Goal: Check status

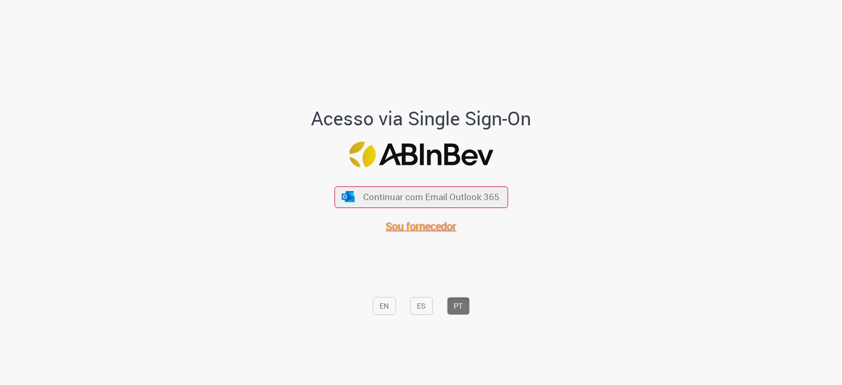
click at [408, 224] on span "Sou fornecedor" at bounding box center [421, 226] width 71 height 14
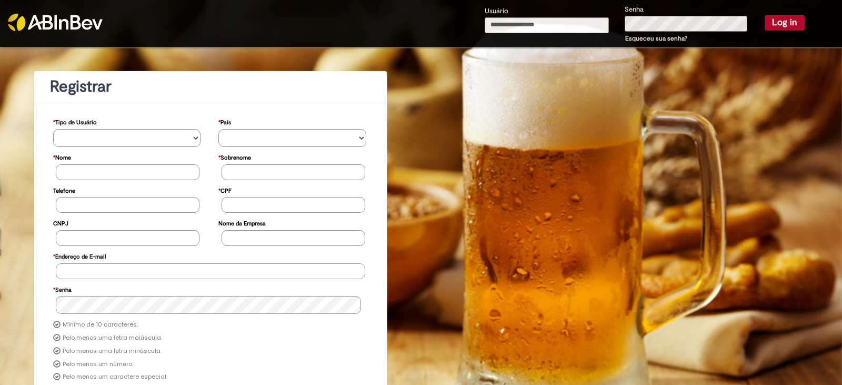
type input "**********"
click at [785, 22] on button "Log in" at bounding box center [785, 22] width 40 height 15
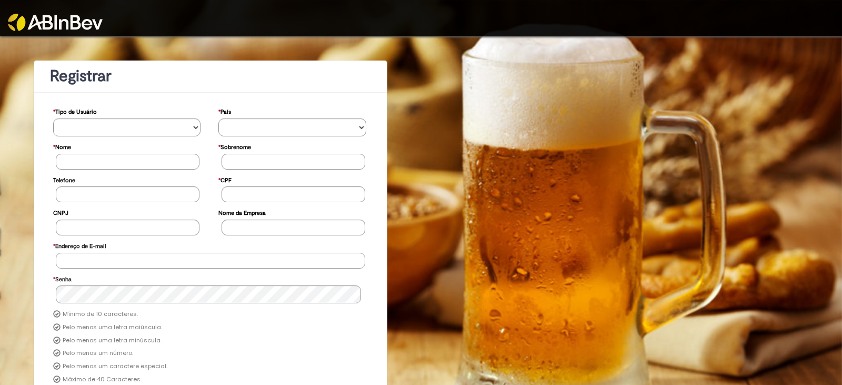
type input "**********"
click at [63, 21] on img at bounding box center [55, 22] width 95 height 17
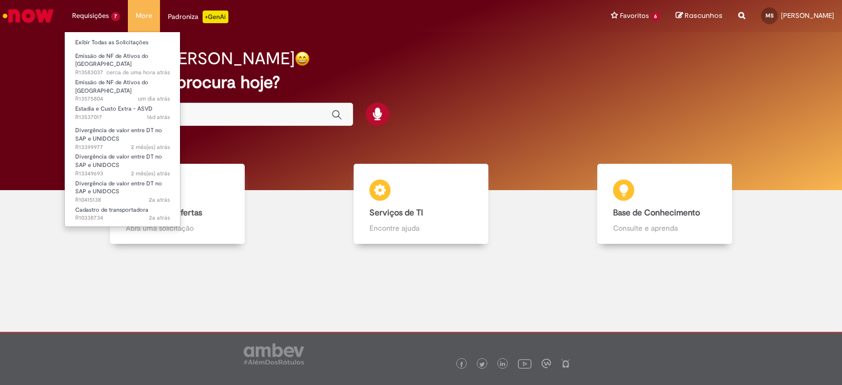
click at [105, 11] on li "Requisições 7 Exibir Todas as Solicitações Emissão de NF de Ativos do ASVD cerc…" at bounding box center [96, 16] width 64 height 32
click at [108, 39] on link "Exibir Todas as Solicitações" at bounding box center [123, 43] width 116 height 12
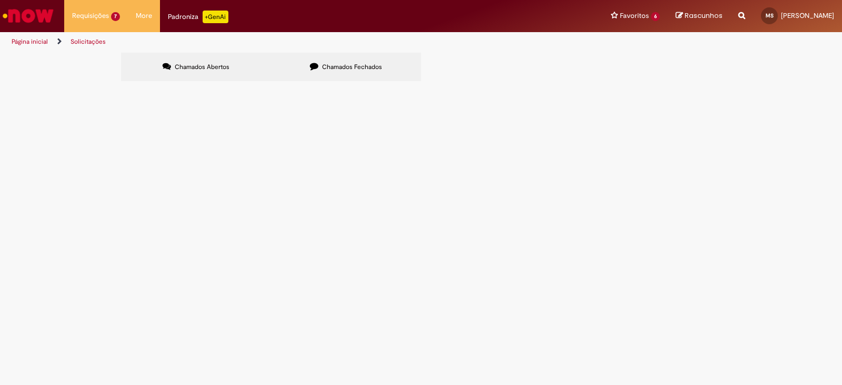
click at [330, 64] on span "Chamados Fechados" at bounding box center [352, 67] width 60 height 8
click at [0, 0] on td at bounding box center [0, 0] width 0 height 0
click at [0, 0] on span "Descrição: Pedido Aurora S4 Hana; FO (DT aurora): 6102106705 - Cliente: GIASSI …" at bounding box center [0, 0] width 0 height 0
click at [0, 0] on td at bounding box center [0, 0] width 0 height 0
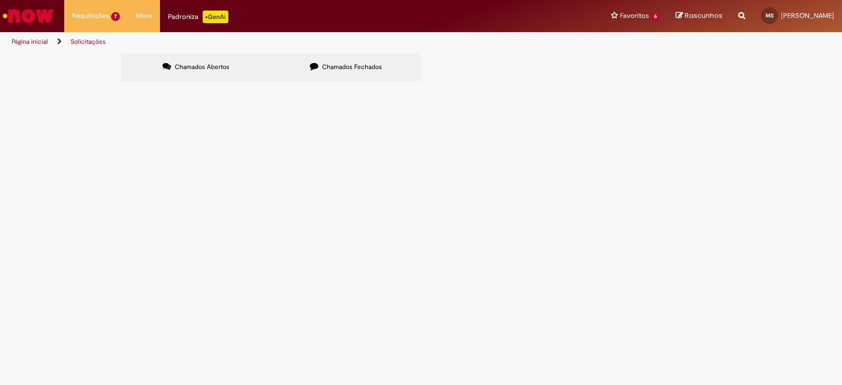
click at [0, 0] on td "Emissão de NF de Ativos do ASVD" at bounding box center [0, 0] width 0 height 0
click at [0, 0] on span "Emissão de NF de Ativos do ASVD" at bounding box center [0, 0] width 0 height 0
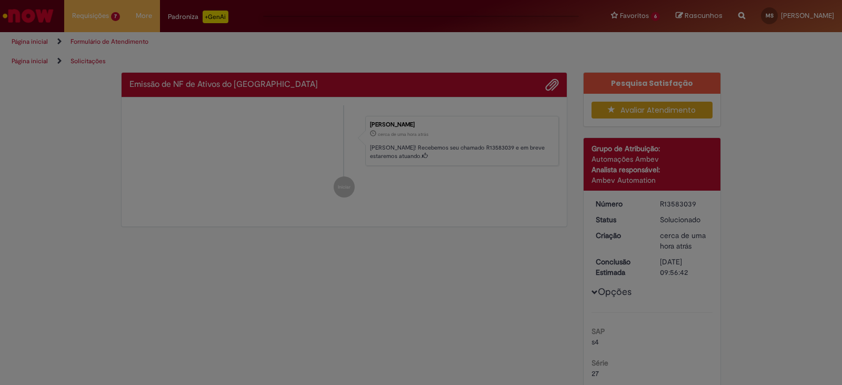
click at [199, 72] on div "Feedback" at bounding box center [421, 192] width 842 height 385
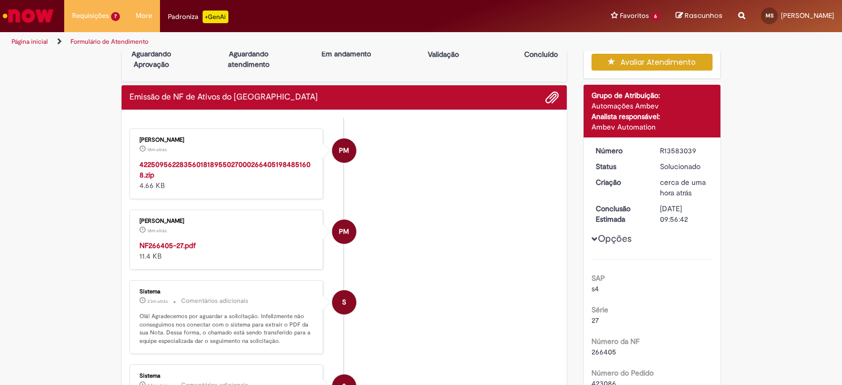
scroll to position [53, 0]
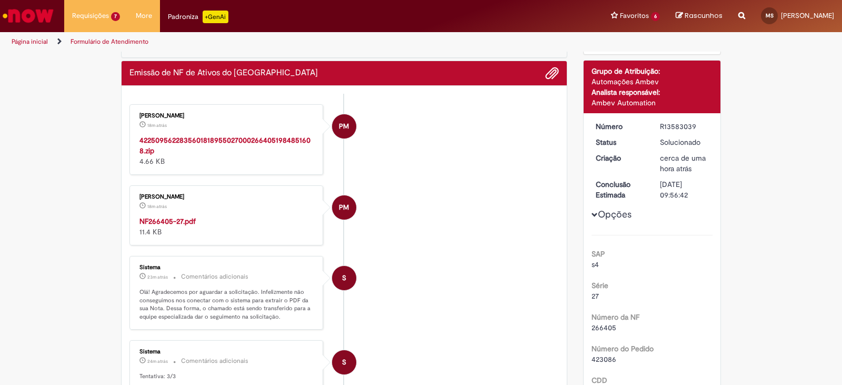
click at [88, 42] on link "Formulário de Atendimento" at bounding box center [110, 41] width 78 height 8
click at [19, 41] on link "Página inicial" at bounding box center [30, 41] width 36 height 8
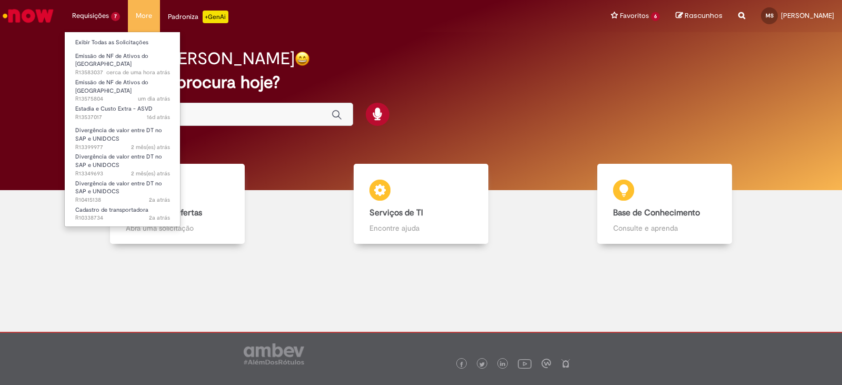
click at [110, 16] on li "Requisições 7 Exibir Todas as Solicitações Emissão de NF de Ativos do ASVD cerc…" at bounding box center [96, 16] width 64 height 32
